Goal: Check status: Check status

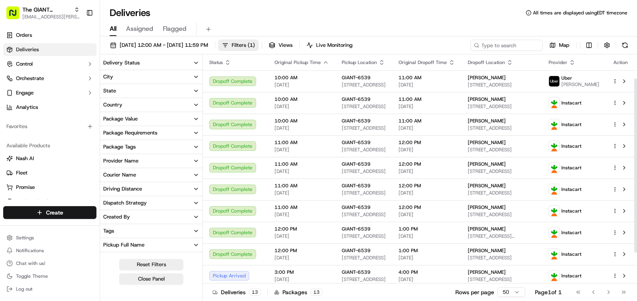
scroll to position [32, 0]
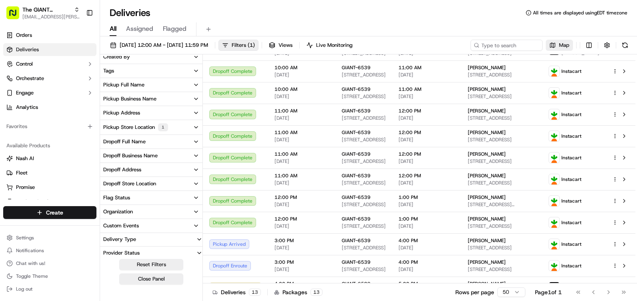
click at [565, 44] on span "Map" at bounding box center [564, 45] width 10 height 7
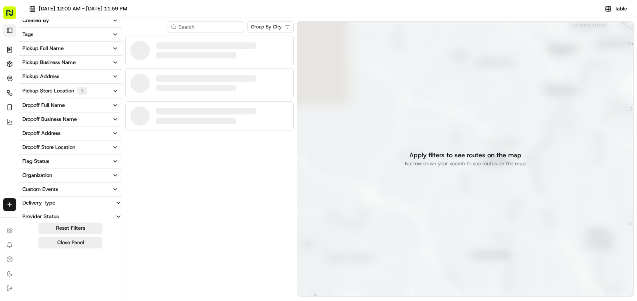
click at [11, 27] on button "Toggle Sidebar" at bounding box center [9, 30] width 13 height 13
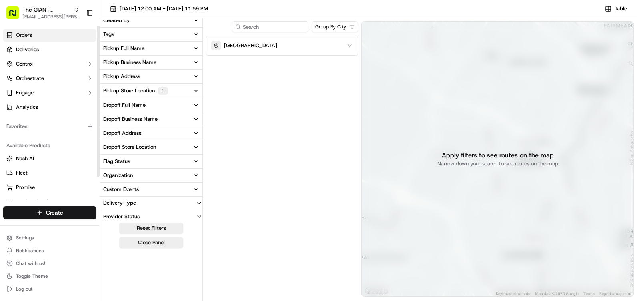
click at [27, 38] on span "Orders" at bounding box center [24, 35] width 16 height 7
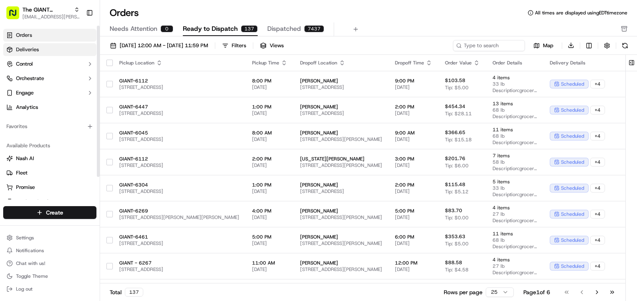
click at [40, 45] on link "Deliveries" at bounding box center [49, 49] width 93 height 13
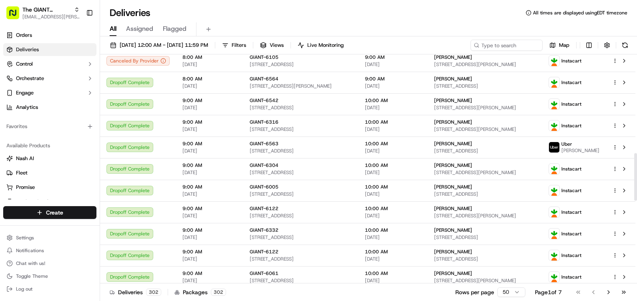
scroll to position [480, 0]
